Goal: Task Accomplishment & Management: Complete application form

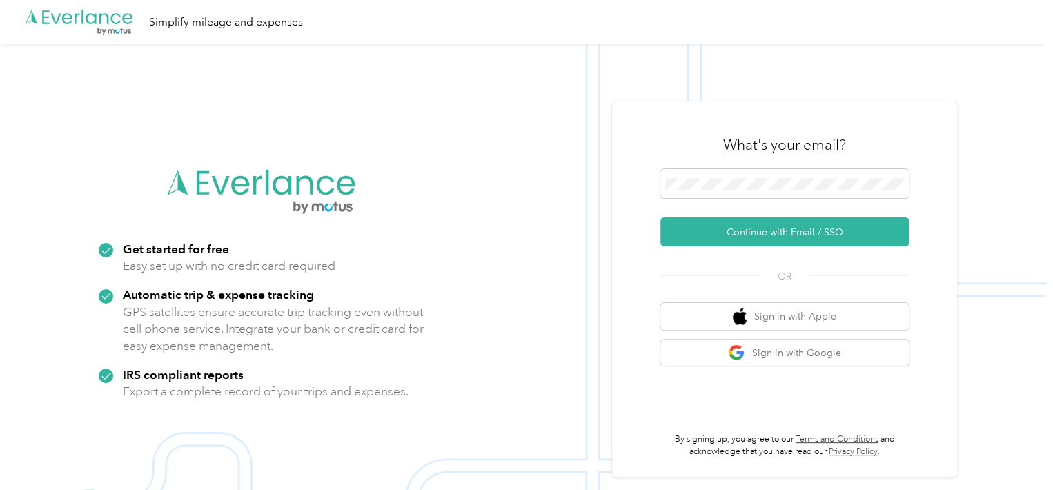
click at [791, 168] on div "What's your email?" at bounding box center [784, 145] width 248 height 48
click at [785, 175] on span at bounding box center [784, 183] width 248 height 29
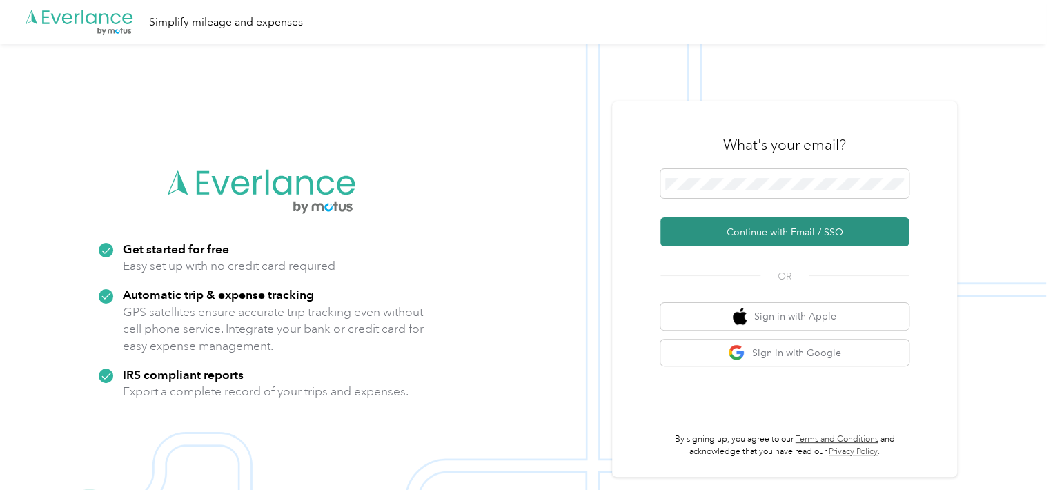
click at [754, 229] on button "Continue with Email / SSO" at bounding box center [784, 231] width 248 height 29
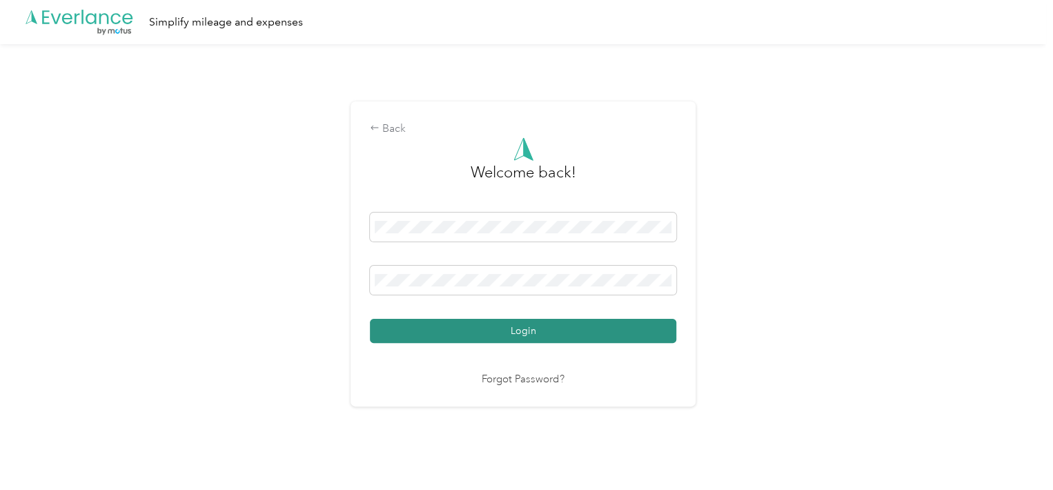
click at [518, 326] on button "Login" at bounding box center [523, 331] width 306 height 24
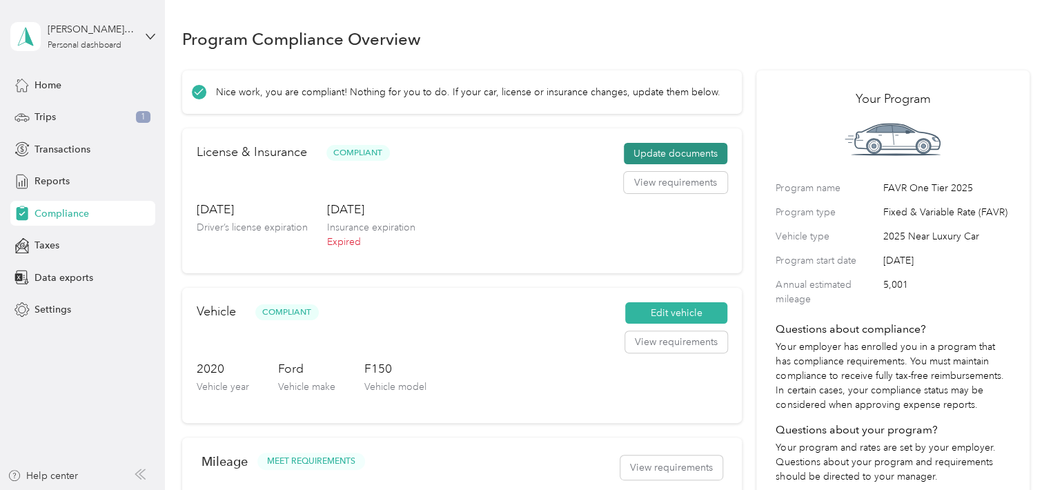
click at [677, 150] on button "Update documents" at bounding box center [676, 154] width 104 height 22
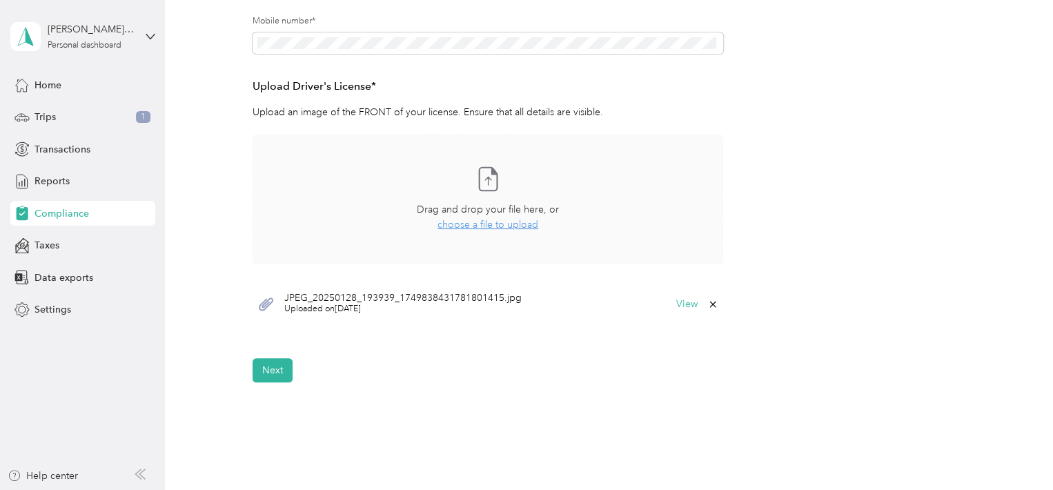
scroll to position [345, 0]
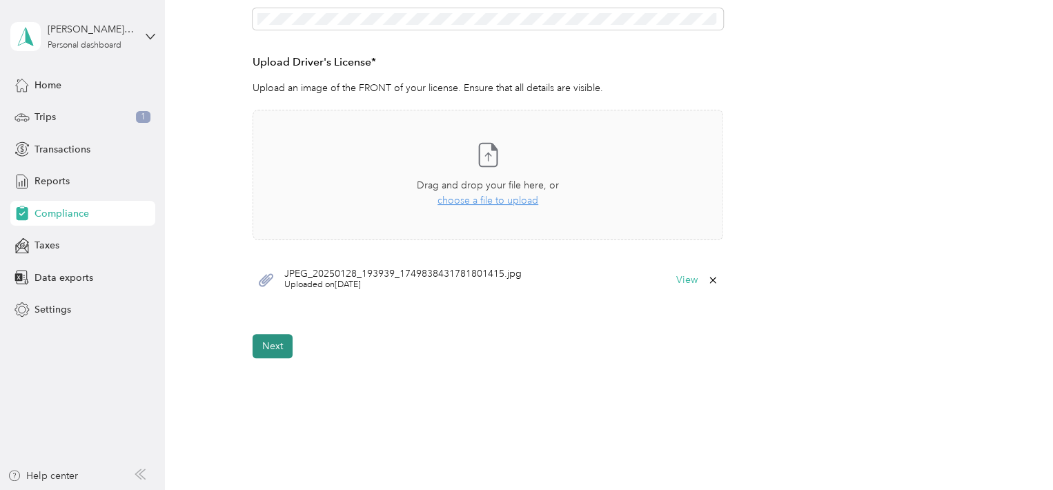
click at [280, 346] on button "Next" at bounding box center [273, 346] width 40 height 24
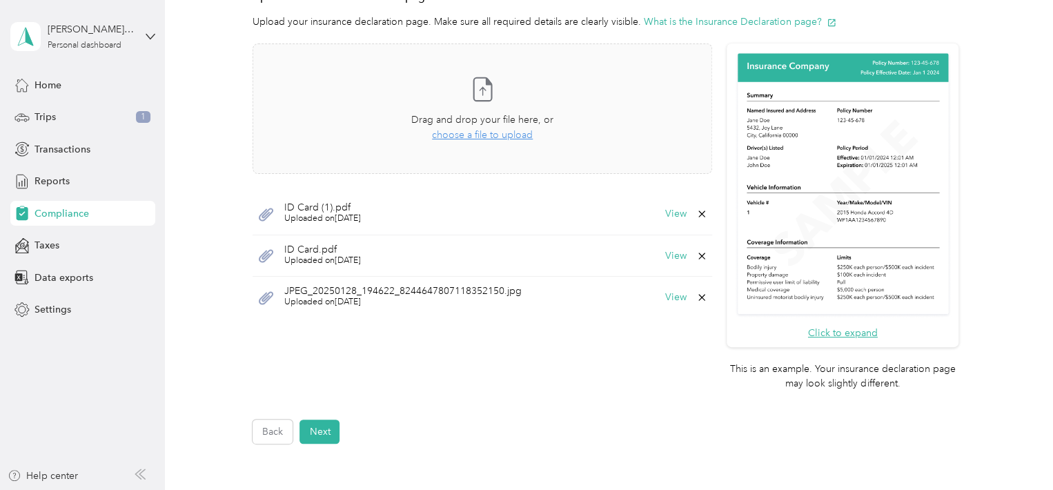
scroll to position [395, 0]
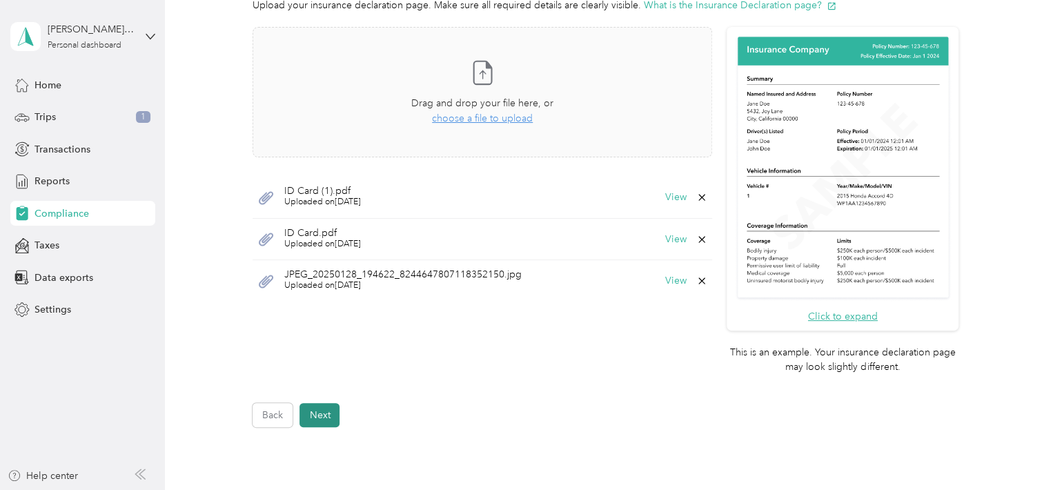
click at [326, 412] on button "Next" at bounding box center [319, 415] width 40 height 24
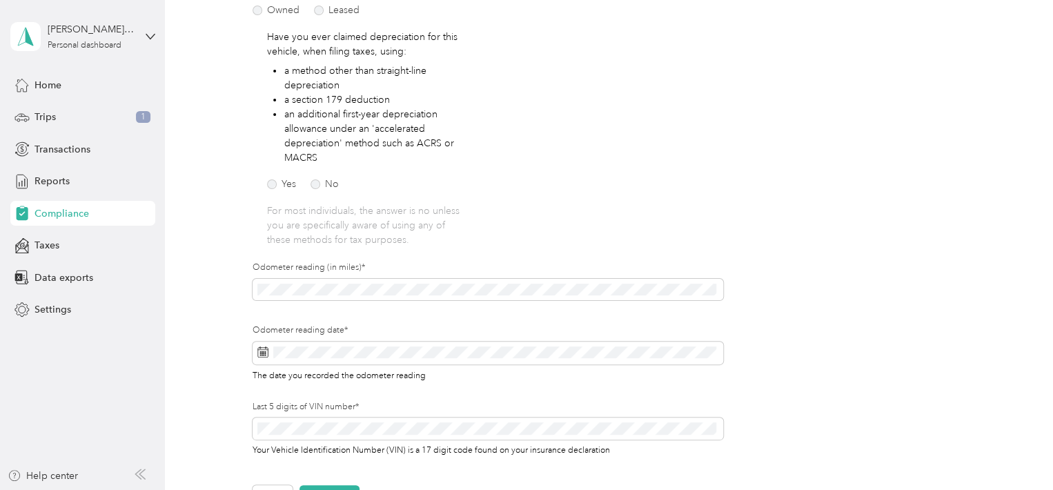
scroll to position [362, 0]
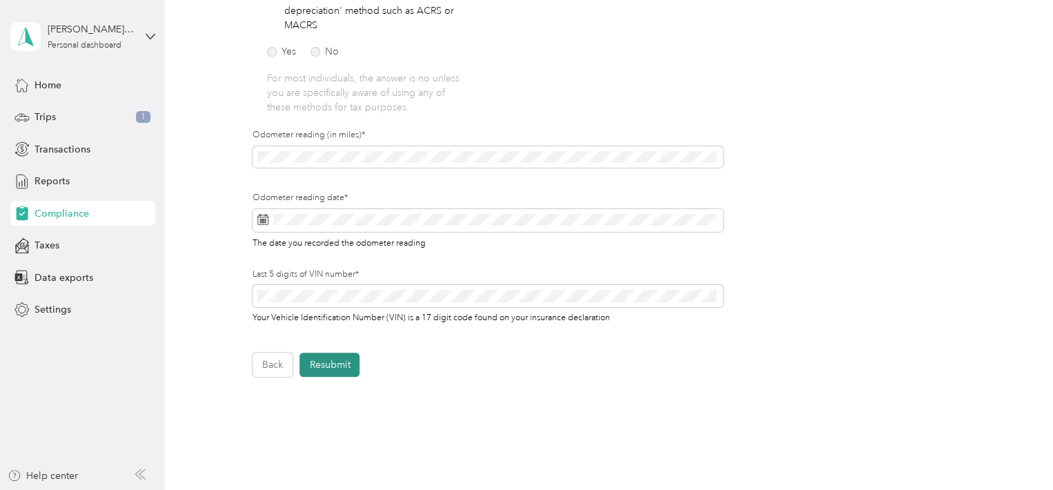
click at [329, 365] on button "Resubmit" at bounding box center [329, 365] width 60 height 24
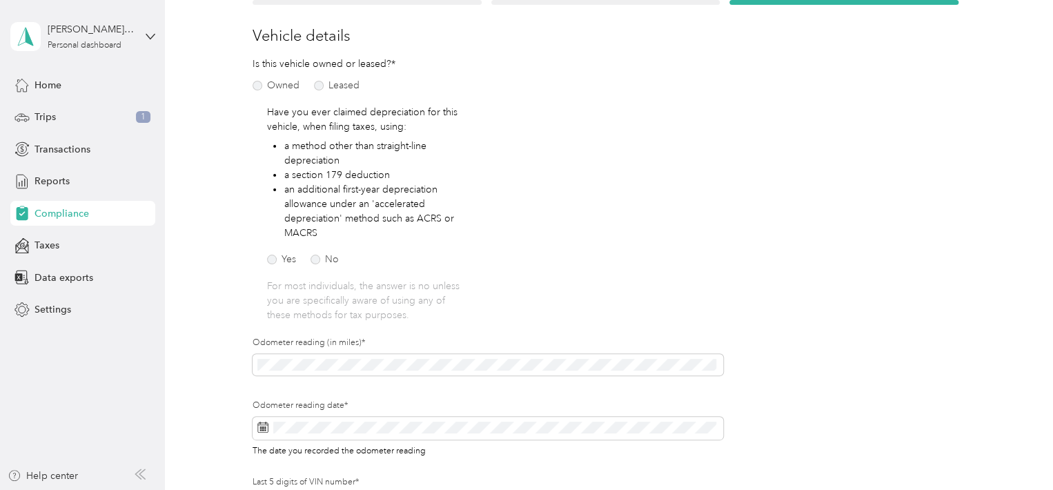
scroll to position [17, 0]
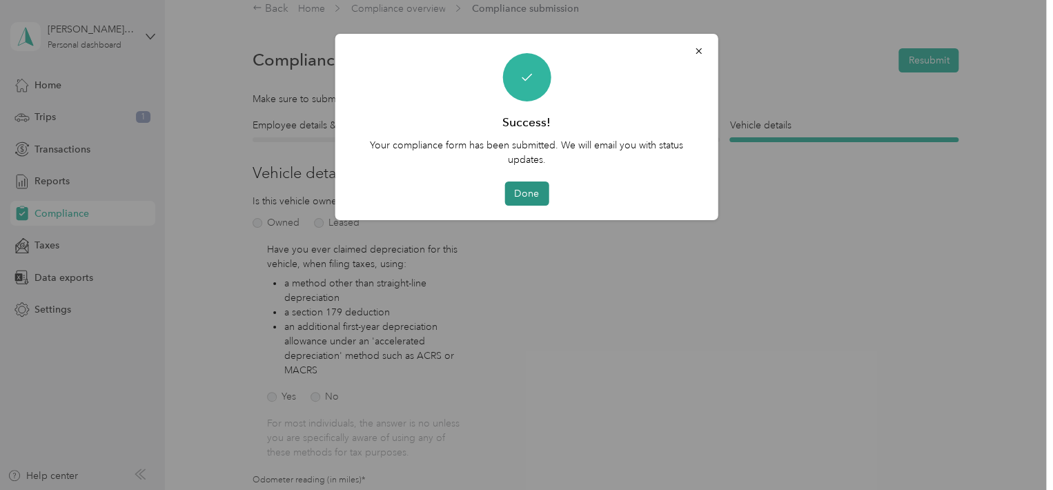
click at [524, 198] on button "Done" at bounding box center [526, 193] width 44 height 24
